Goal: Navigation & Orientation: Find specific page/section

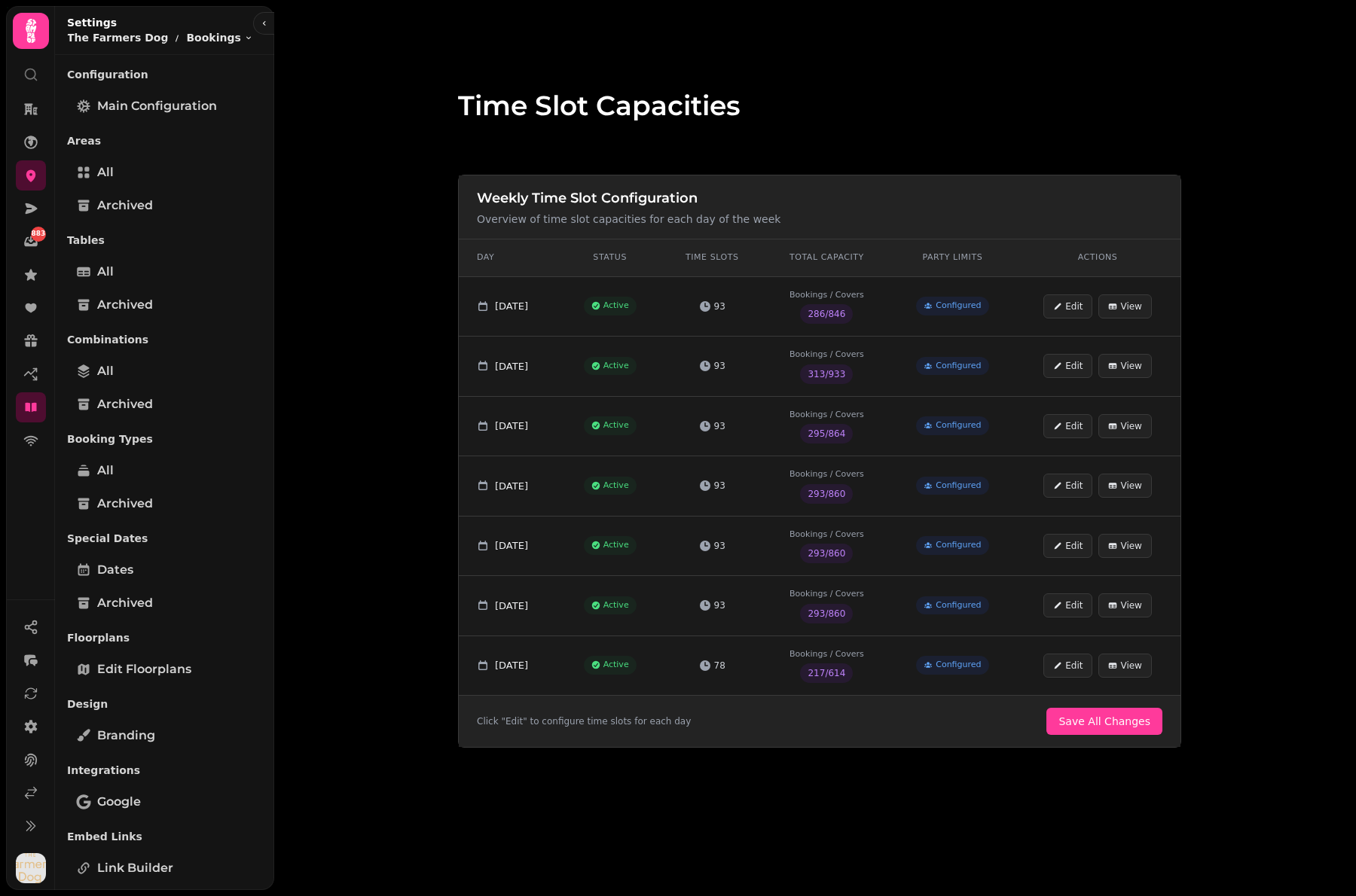
scroll to position [321, 0]
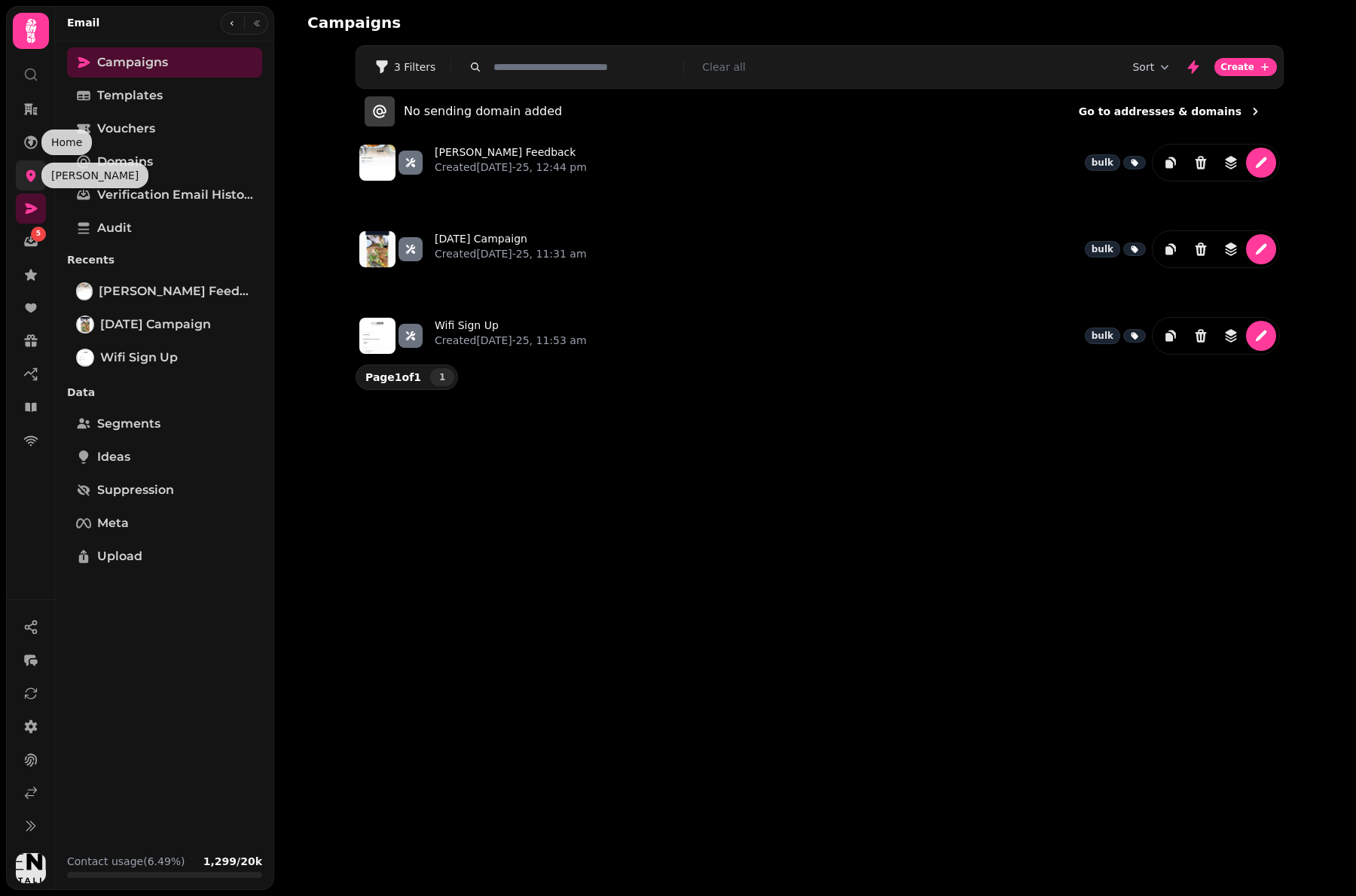
click at [29, 178] on icon at bounding box center [31, 175] width 10 height 12
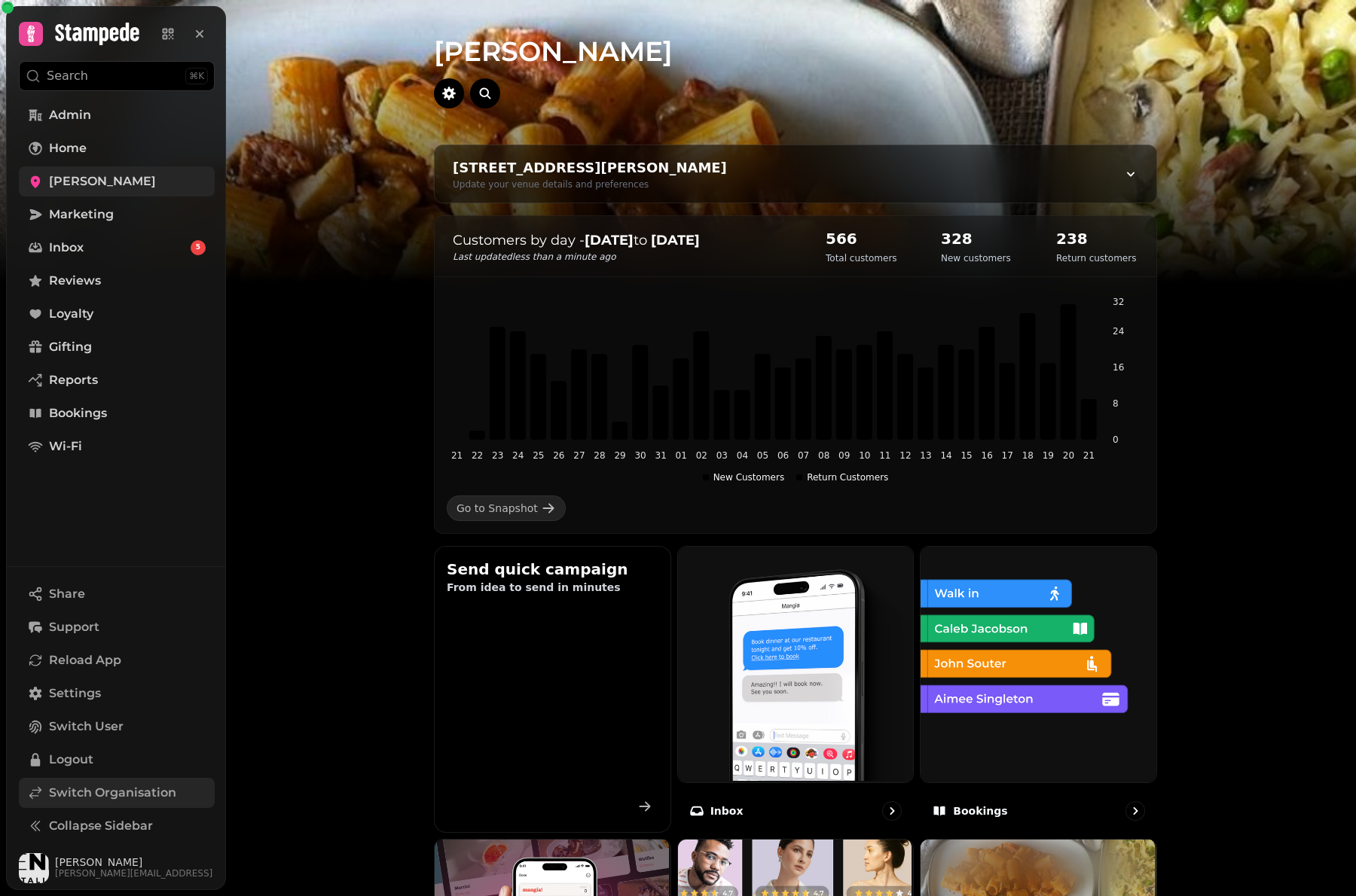
click at [102, 794] on span "Switch Organisation" at bounding box center [113, 793] width 127 height 18
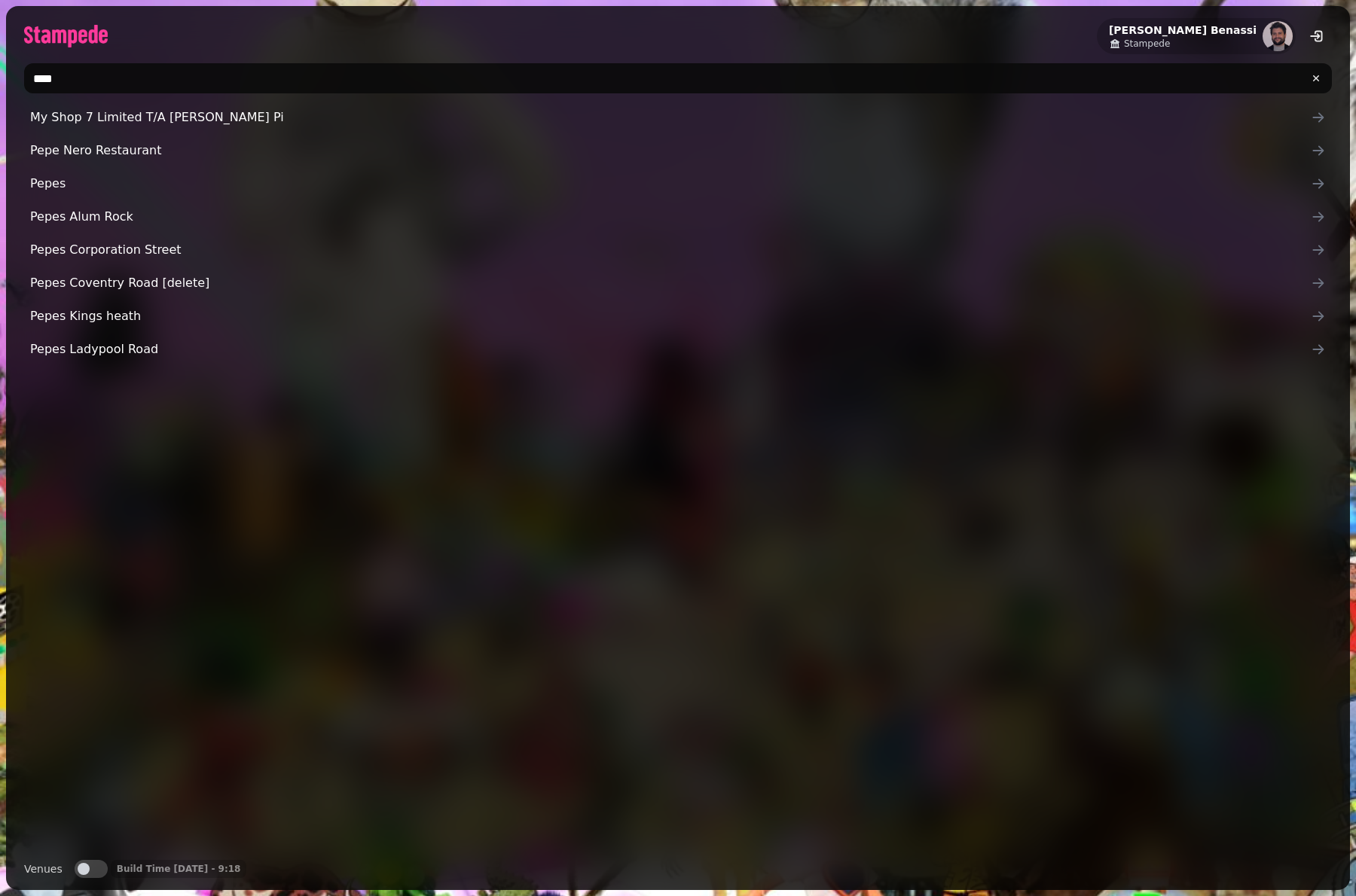
click at [196, 79] on input "****" at bounding box center [677, 79] width 1308 height 30
